Goal: Browse casually

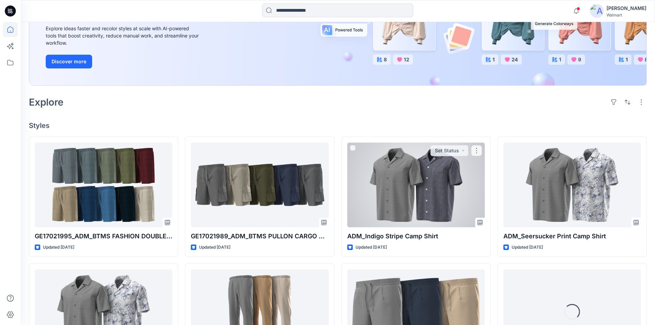
scroll to position [138, 0]
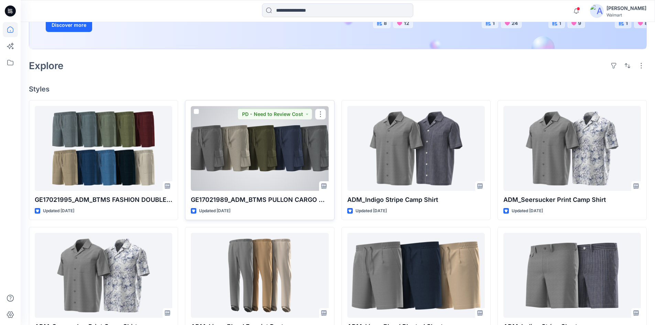
click at [292, 152] on div at bounding box center [260, 148] width 138 height 85
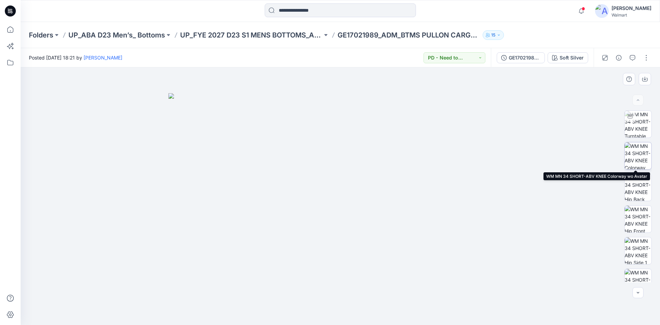
click at [636, 162] on img at bounding box center [638, 155] width 27 height 27
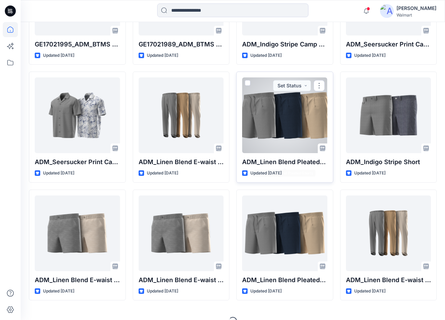
scroll to position [288, 0]
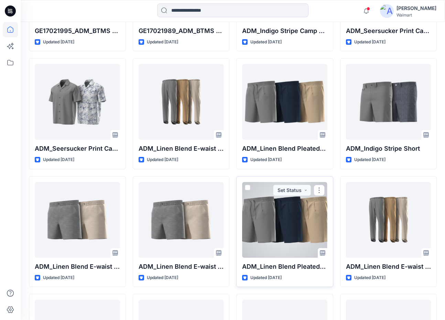
click at [298, 225] on div at bounding box center [284, 220] width 85 height 76
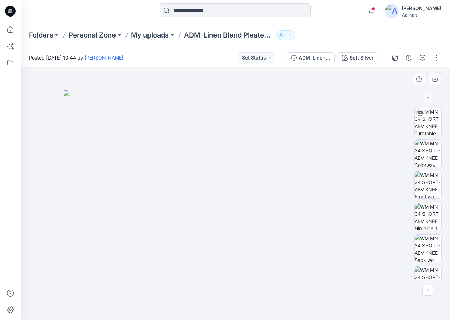
click at [412, 154] on div "BW" at bounding box center [428, 194] width 44 height 172
click at [421, 154] on img at bounding box center [428, 153] width 27 height 27
